Goal: Task Accomplishment & Management: Complete application form

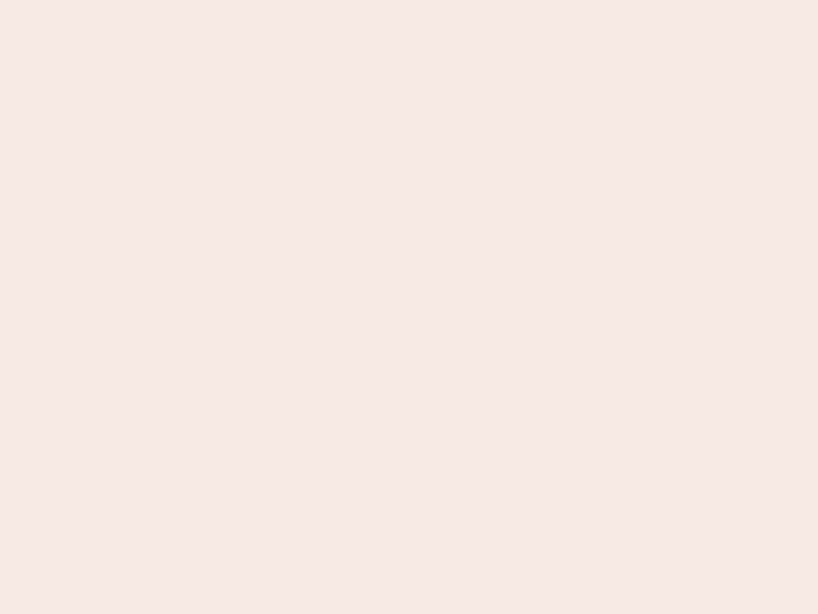
click at [409, 307] on nb-app "Almost there Thank you for registering for Newbook. Your account is under revie…" at bounding box center [409, 307] width 818 height 614
click at [409, 0] on nb-app "Almost there Thank you for registering for Newbook. Your account is under revie…" at bounding box center [409, 307] width 818 height 614
click at [437, 0] on nb-app "Almost there Thank you for registering for Newbook. Your account is under revie…" at bounding box center [409, 307] width 818 height 614
click at [409, 307] on nb-app "Almost there Thank you for registering for Newbook. Your account is under revie…" at bounding box center [409, 307] width 818 height 614
click at [409, 0] on nb-app "Almost there Thank you for registering for Newbook. Your account is under revie…" at bounding box center [409, 307] width 818 height 614
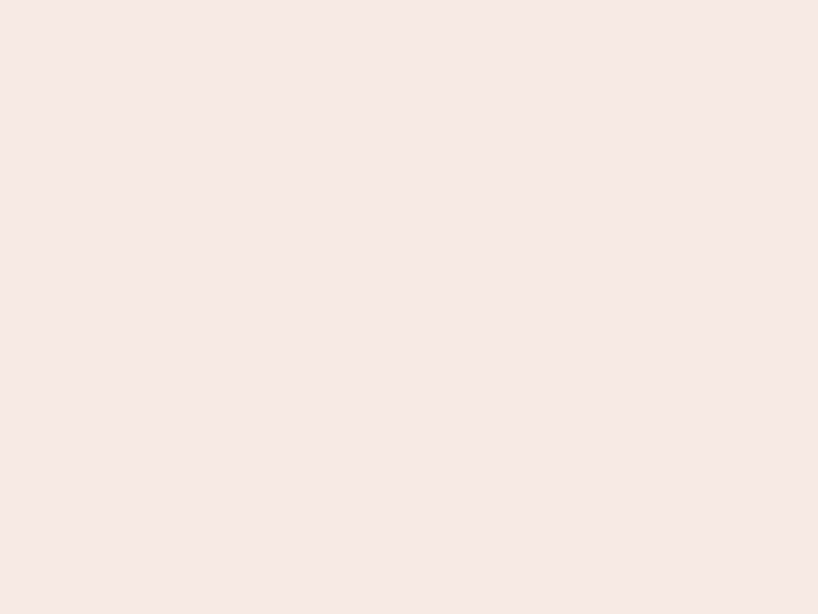
click at [286, 0] on nb-app "Almost there Thank you for registering for Newbook. Your account is under revie…" at bounding box center [409, 307] width 818 height 614
click at [409, 307] on nb-app "Almost there Thank you for registering for Newbook. Your account is under revie…" at bounding box center [409, 307] width 818 height 614
click at [409, 0] on nb-app "Almost there Thank you for registering for Newbook. Your account is under revie…" at bounding box center [409, 307] width 818 height 614
click at [286, 0] on nb-app "Almost there Thank you for registering for Newbook. Your account is under revie…" at bounding box center [409, 307] width 818 height 614
click at [409, 307] on nb-app "Almost there Thank you for registering for Newbook. Your account is under revie…" at bounding box center [409, 307] width 818 height 614
